Goal: Book appointment/travel/reservation

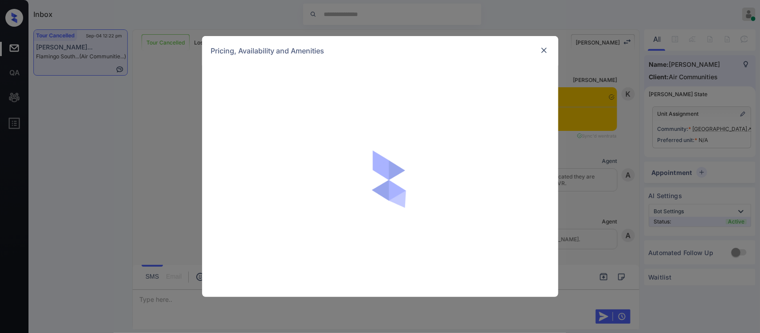
scroll to position [3006, 0]
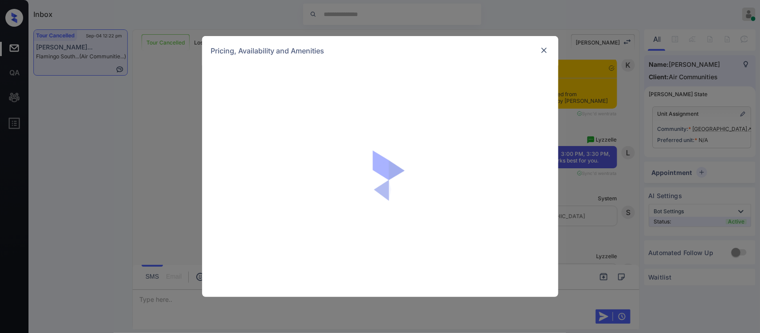
click at [339, 107] on div at bounding box center [380, 181] width 356 height 232
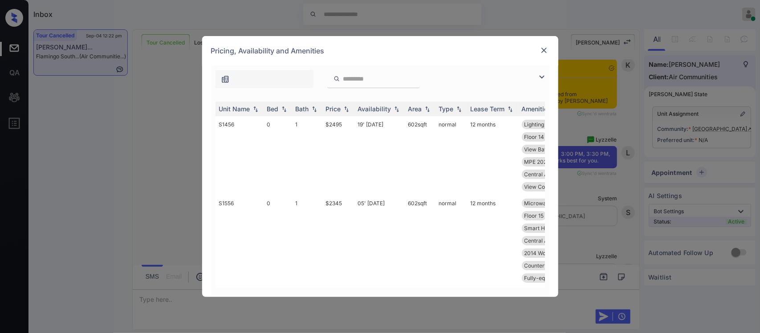
click at [330, 106] on div "Price" at bounding box center [333, 109] width 15 height 8
drag, startPoint x: 323, startPoint y: 127, endPoint x: 468, endPoint y: 183, distance: 155.4
click at [330, 106] on div "Price" at bounding box center [333, 109] width 15 height 8
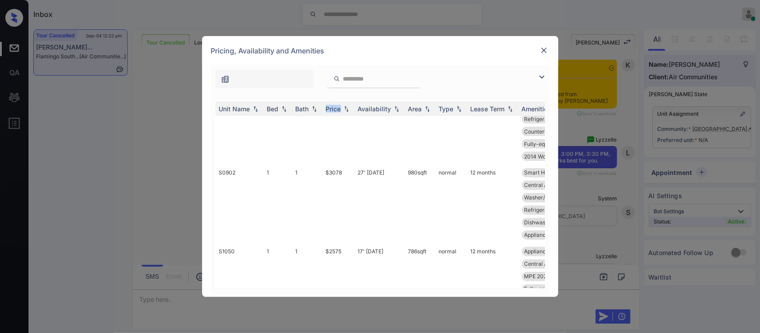
scroll to position [756, 0]
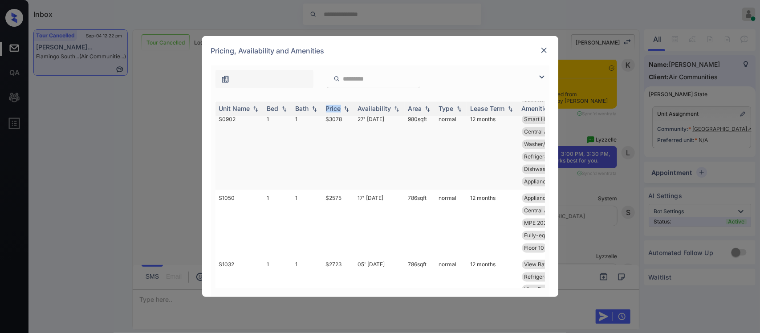
click at [471, 139] on td "12 months" at bounding box center [492, 150] width 51 height 79
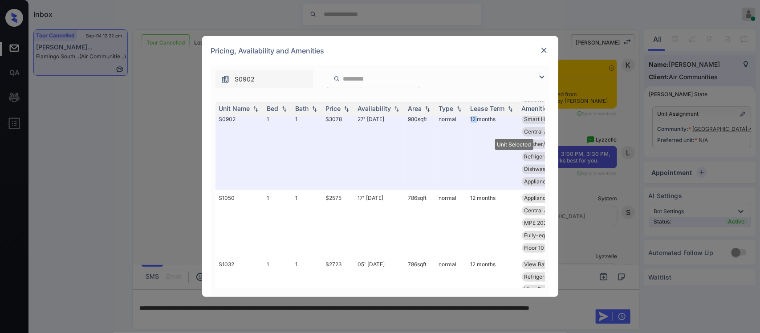
click at [547, 52] on img at bounding box center [544, 50] width 9 height 9
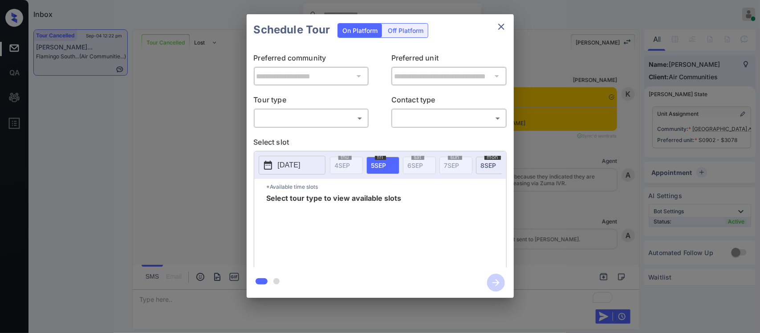
scroll to position [1644, 0]
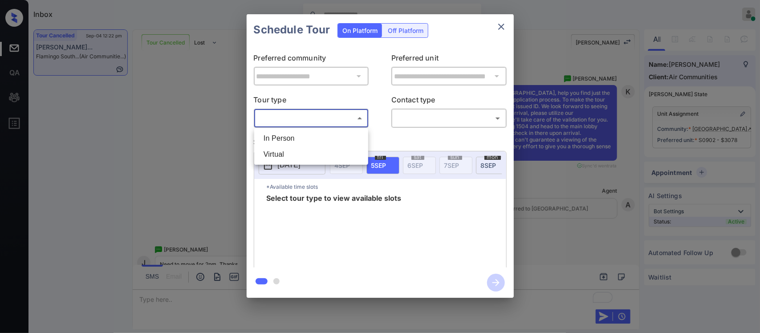
click at [317, 122] on body "Inbox [PERSON_NAME] Online Set yourself offline Set yourself on break Profile S…" at bounding box center [380, 166] width 760 height 333
click at [315, 136] on li "In Person" at bounding box center [311, 138] width 110 height 16
type input "********"
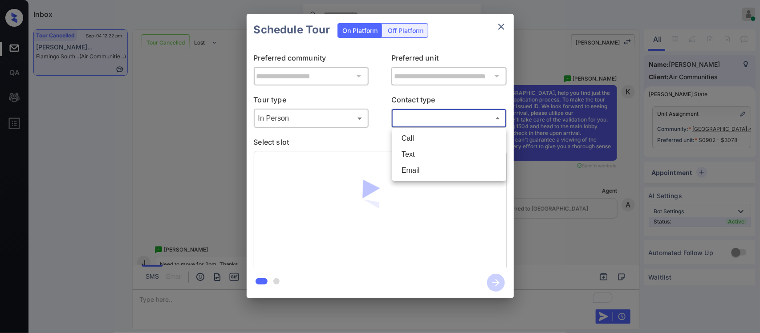
click at [452, 125] on body "Inbox [PERSON_NAME] Online Set yourself offline Set yourself on break Profile S…" at bounding box center [380, 166] width 760 height 333
click at [443, 152] on li "Text" at bounding box center [450, 154] width 110 height 16
type input "****"
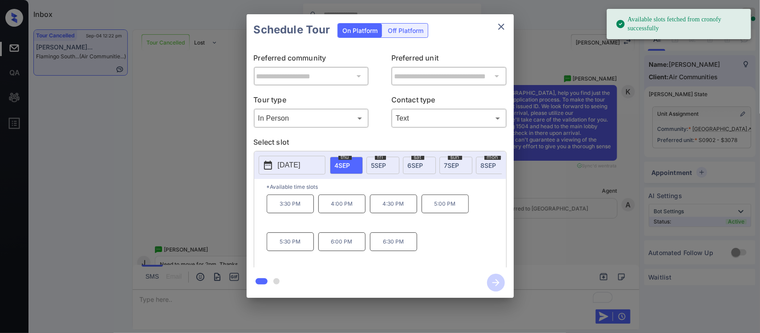
click at [382, 168] on span "[DATE]" at bounding box center [378, 166] width 15 height 8
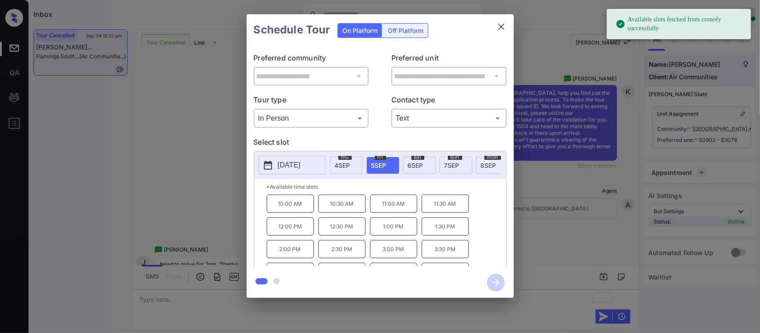
click at [398, 258] on p "3:00 PM" at bounding box center [393, 249] width 47 height 18
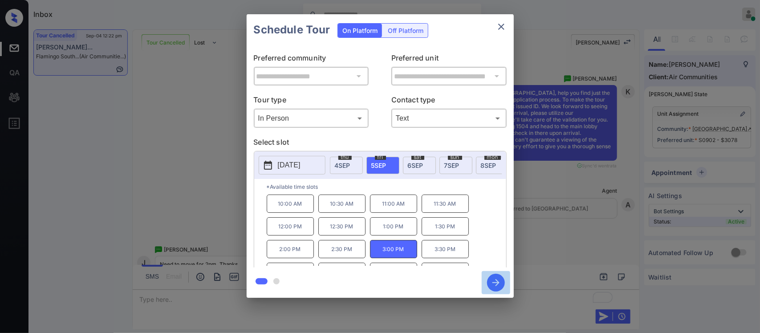
click at [495, 286] on icon "button" at bounding box center [496, 283] width 18 height 18
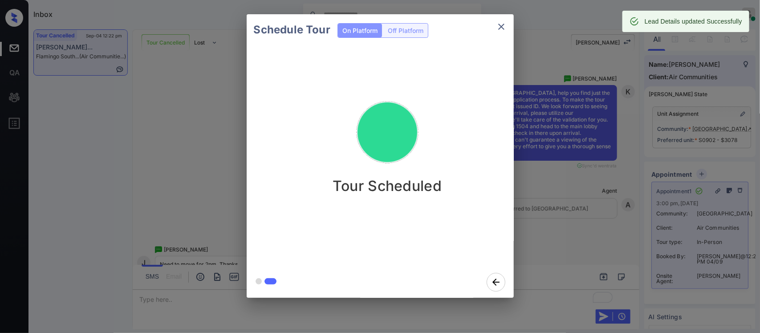
click at [670, 197] on div "Schedule Tour On Platform Off Platform Tour Scheduled" at bounding box center [380, 156] width 760 height 312
